Goal: Navigation & Orientation: Find specific page/section

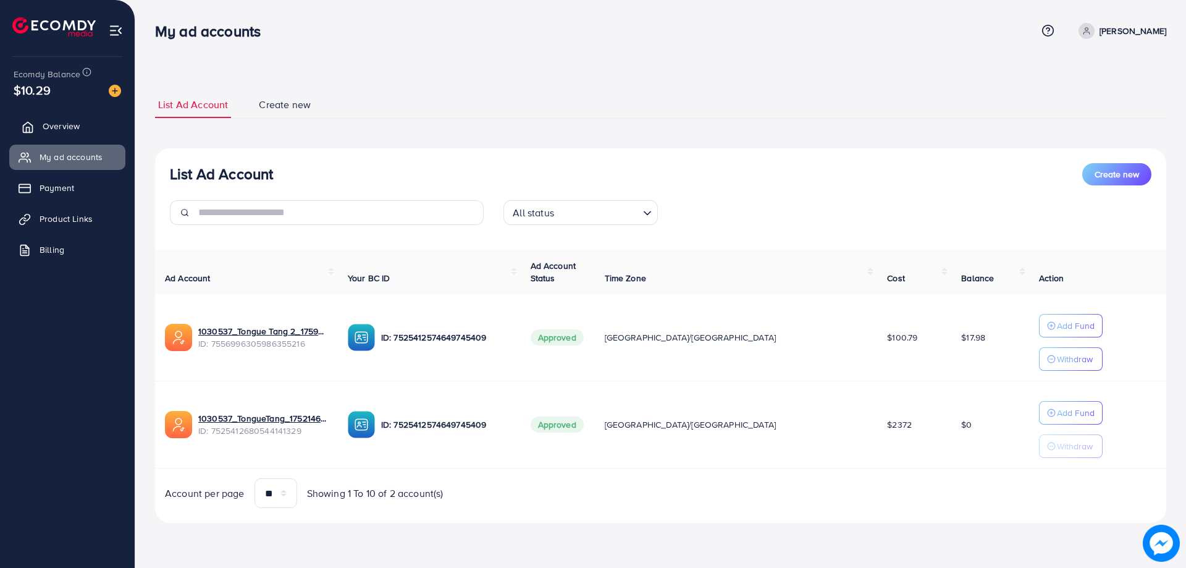
click at [80, 126] on link "Overview" at bounding box center [67, 126] width 116 height 25
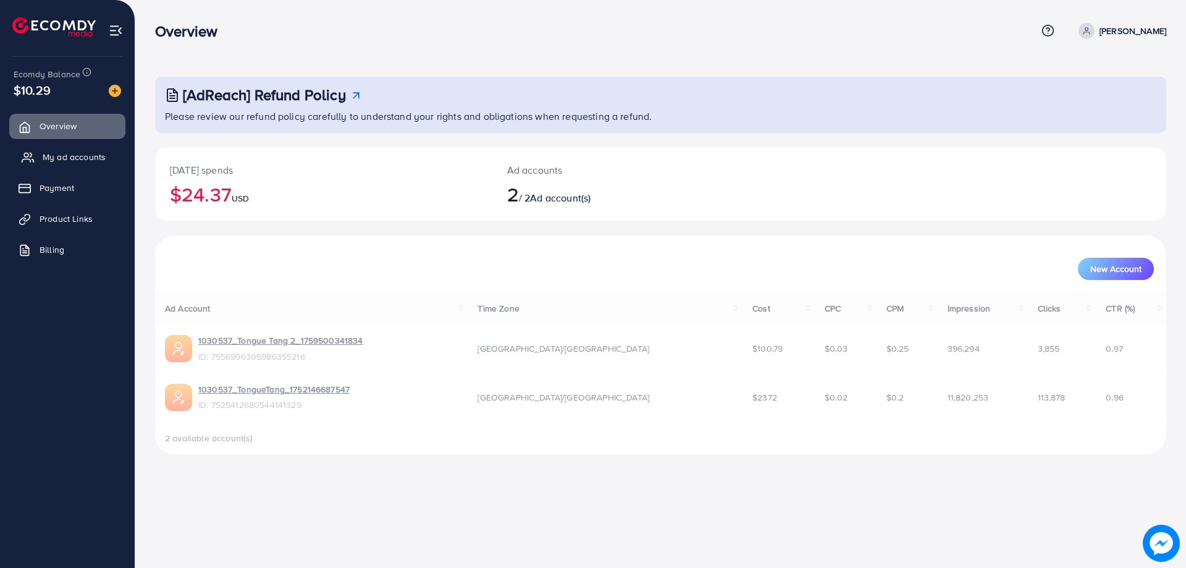
click at [81, 149] on link "My ad accounts" at bounding box center [67, 157] width 116 height 25
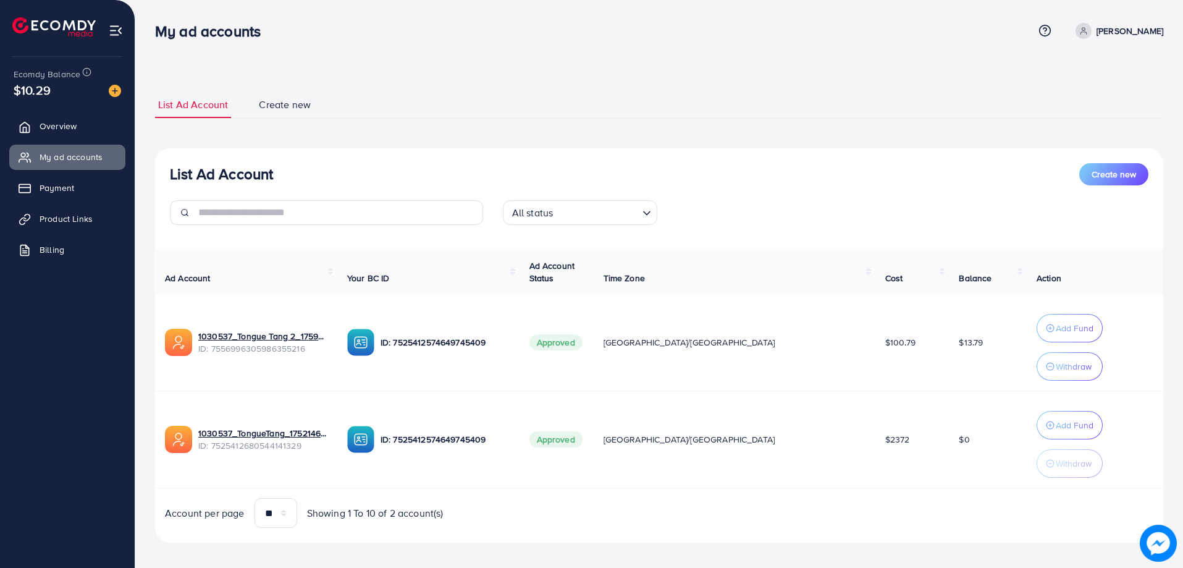
click at [78, 113] on ul "Overview My ad accounts Payment Product Links Billing" at bounding box center [67, 192] width 135 height 166
click at [72, 133] on link "Overview" at bounding box center [67, 126] width 116 height 25
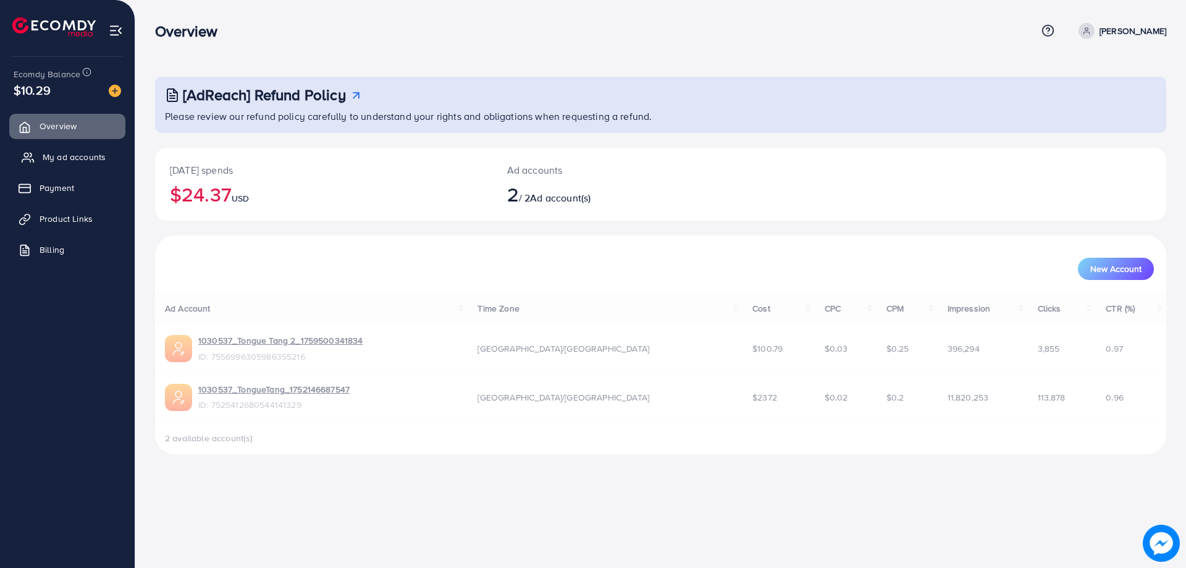
click at [62, 164] on link "My ad accounts" at bounding box center [67, 157] width 116 height 25
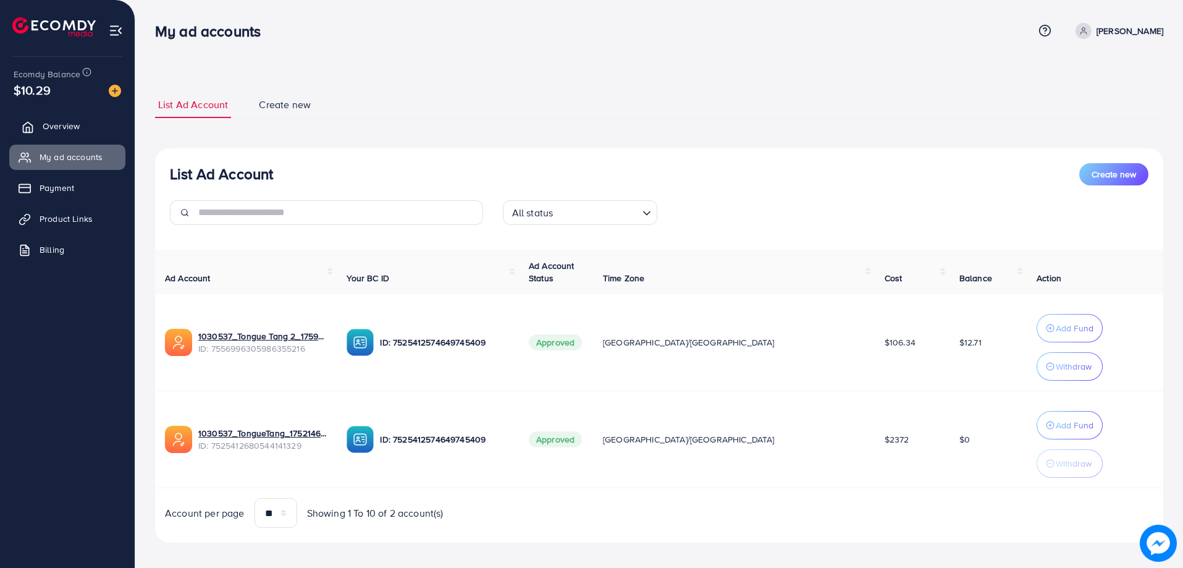
click at [85, 127] on link "Overview" at bounding box center [67, 126] width 116 height 25
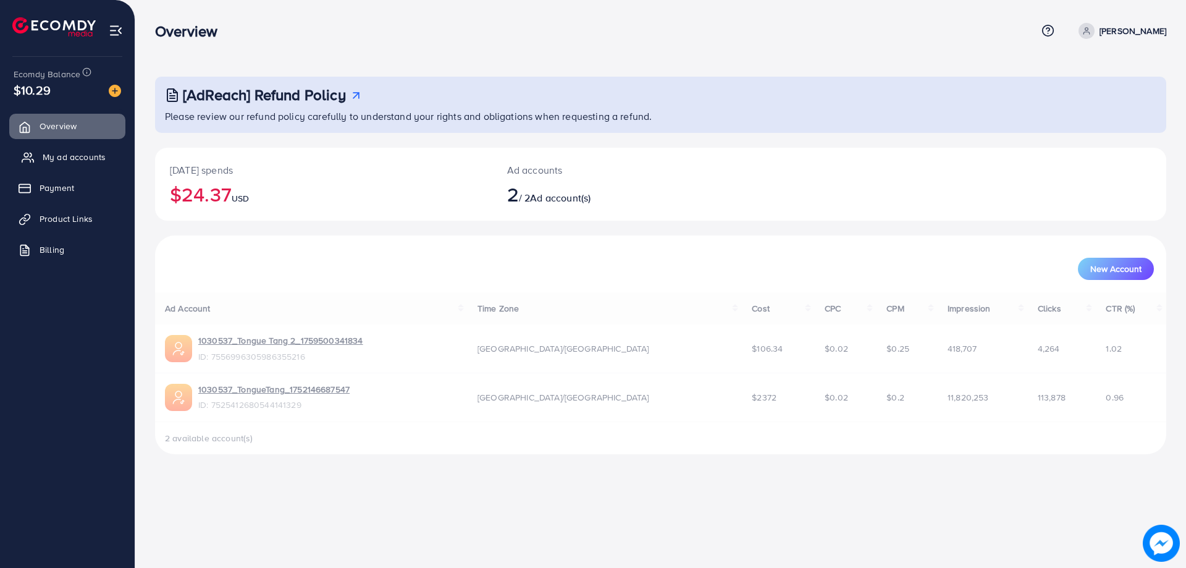
click at [84, 153] on span "My ad accounts" at bounding box center [74, 157] width 63 height 12
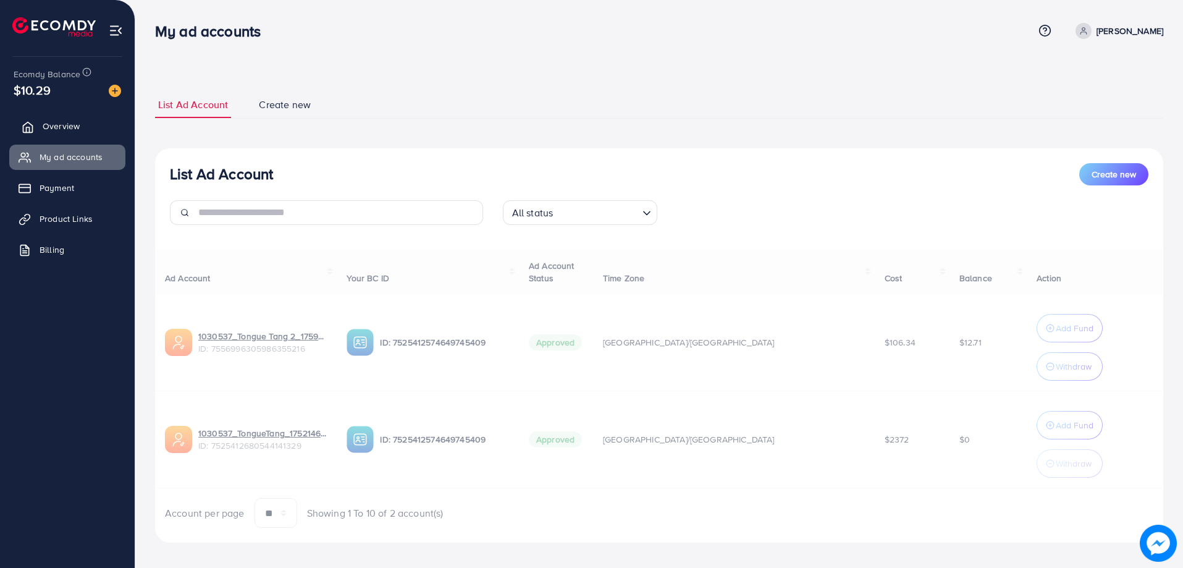
click at [103, 134] on link "Overview" at bounding box center [67, 126] width 116 height 25
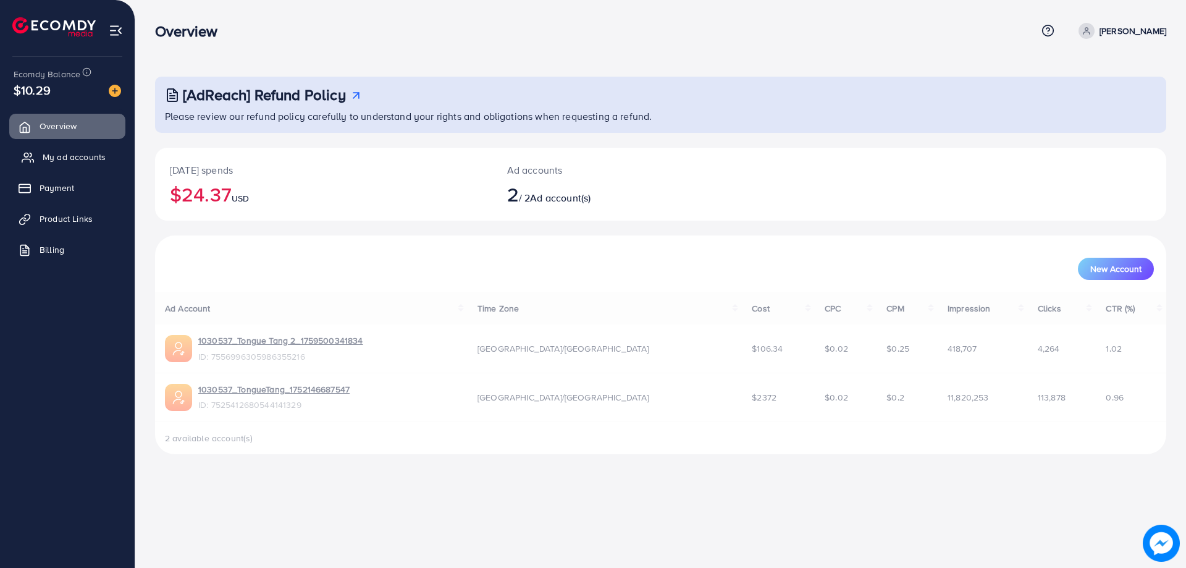
click at [104, 149] on link "My ad accounts" at bounding box center [67, 157] width 116 height 25
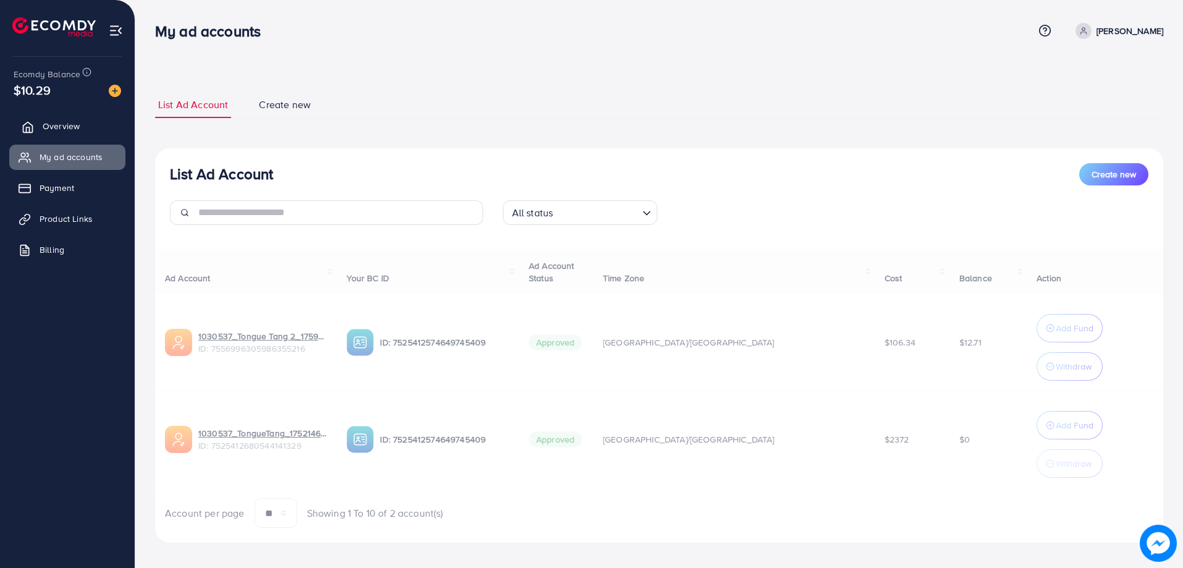
click at [97, 121] on link "Overview" at bounding box center [67, 126] width 116 height 25
